Goal: Task Accomplishment & Management: Use online tool/utility

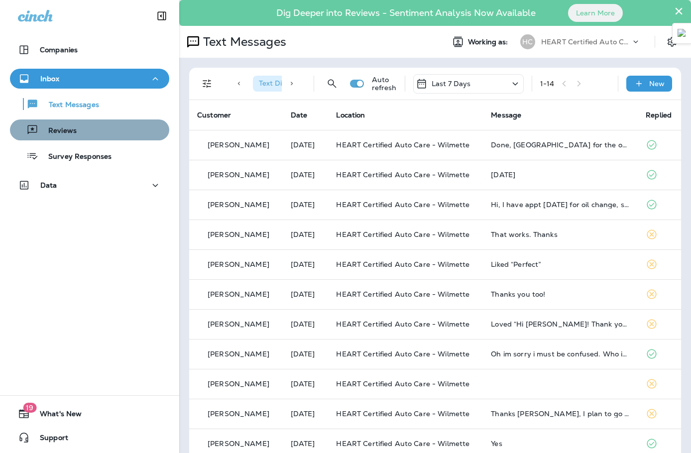
click at [119, 120] on button "Reviews" at bounding box center [89, 129] width 159 height 21
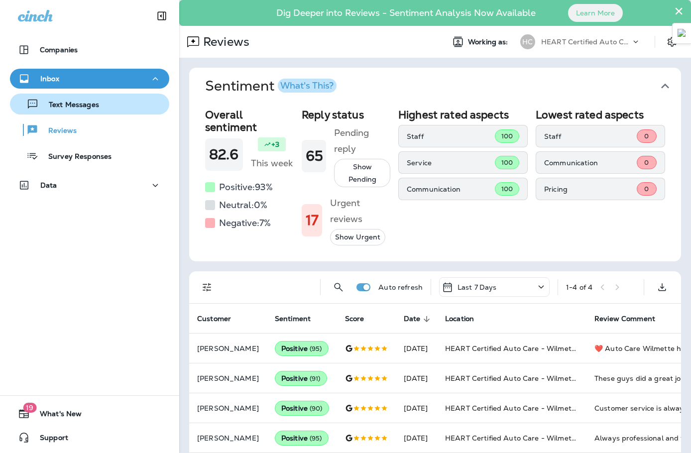
click at [118, 112] on button "Text Messages" at bounding box center [89, 104] width 159 height 21
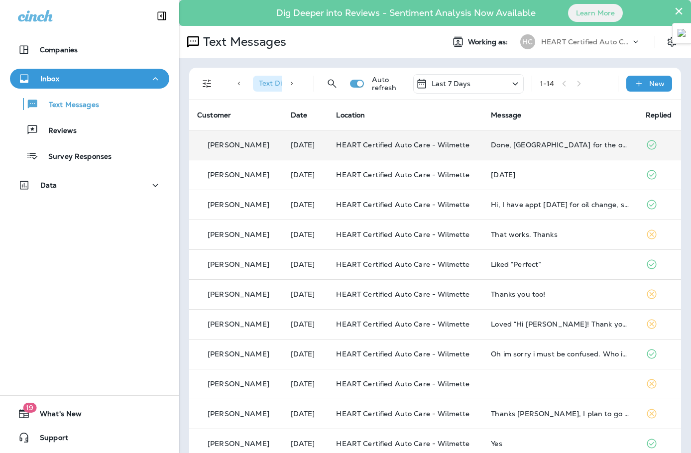
click at [422, 145] on span "HEART Certified Auto Care - Wilmette" at bounding box center [402, 144] width 133 height 9
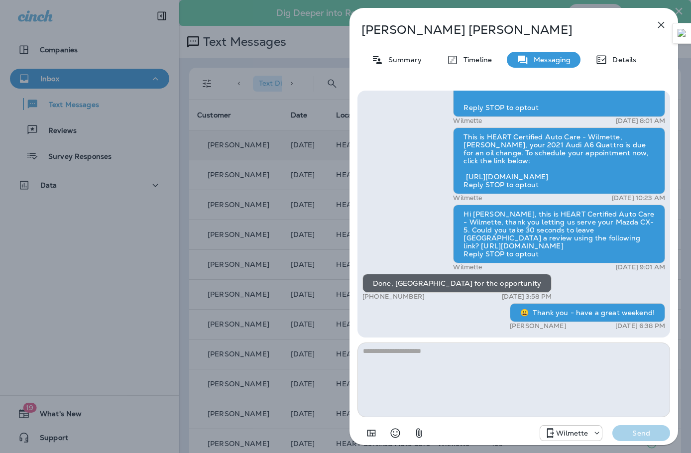
click at [403, 28] on p "[PERSON_NAME]" at bounding box center [497, 30] width 272 height 14
click at [402, 28] on p "[PERSON_NAME]" at bounding box center [497, 30] width 272 height 14
copy div "[PERSON_NAME]"
